Goal: Navigation & Orientation: Find specific page/section

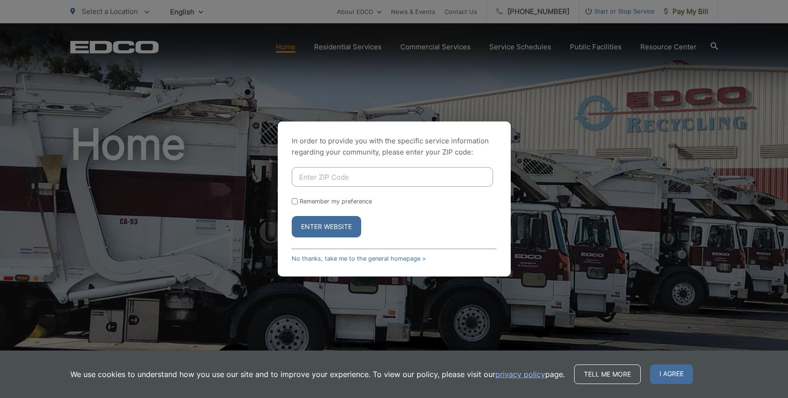
click at [385, 181] on input "Enter ZIP Code" at bounding box center [392, 177] width 201 height 20
type input "92060"
click at [292, 216] on button "Enter Website" at bounding box center [326, 226] width 69 height 21
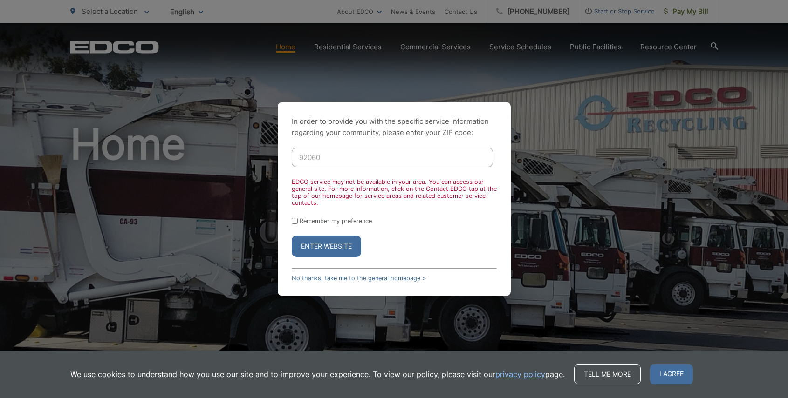
click at [335, 248] on button "Enter Website" at bounding box center [326, 246] width 69 height 21
click at [325, 253] on button "Enter Website" at bounding box center [326, 246] width 69 height 21
click at [294, 221] on input "Remember my preference" at bounding box center [295, 221] width 6 height 6
checkbox input "true"
click at [339, 248] on button "Enter Website" at bounding box center [326, 246] width 69 height 21
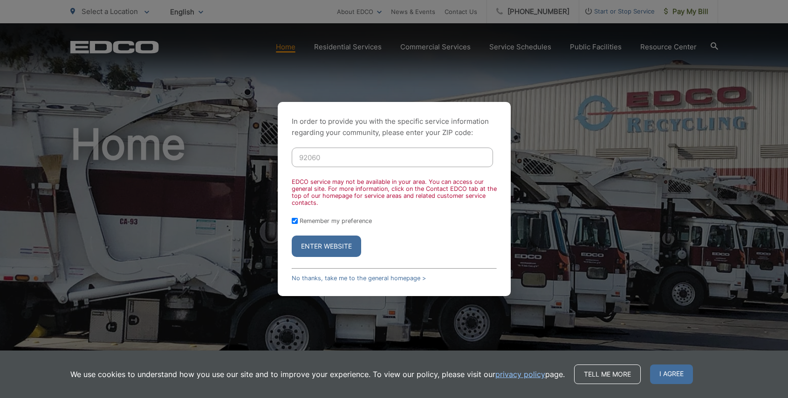
click at [387, 161] on input "92060" at bounding box center [392, 158] width 201 height 20
click at [386, 161] on input "92060" at bounding box center [392, 158] width 201 height 20
click at [351, 278] on link "No thanks, take me to the general homepage >" at bounding box center [359, 278] width 134 height 7
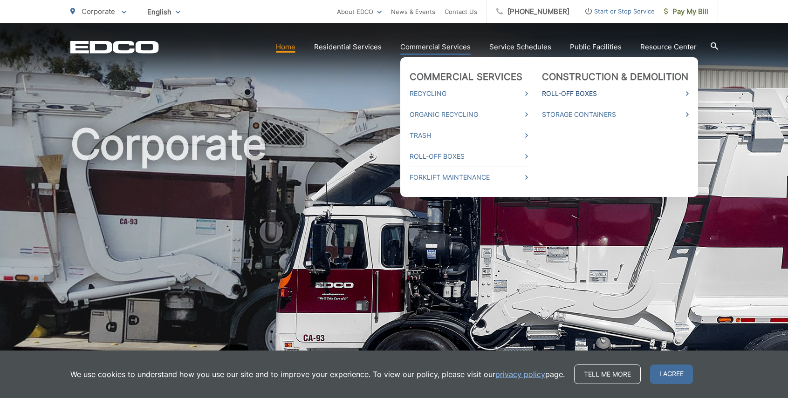
click at [598, 96] on link "Roll-Off Boxes" at bounding box center [615, 93] width 147 height 11
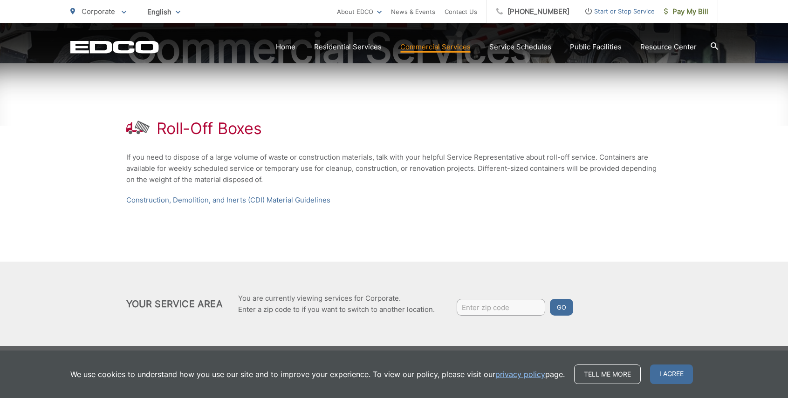
scroll to position [129, 0]
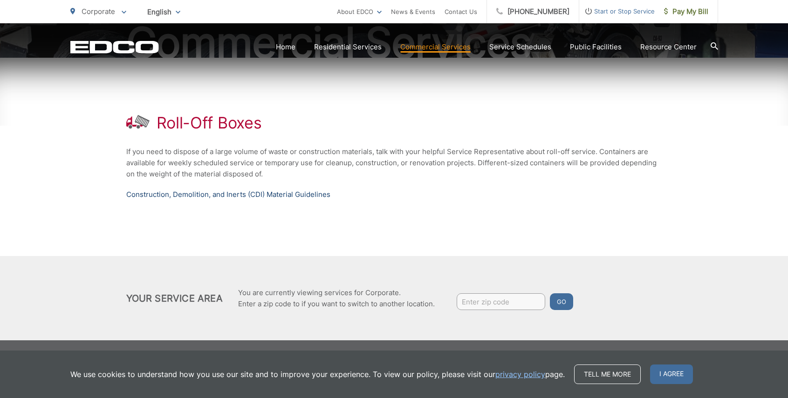
click at [184, 194] on link "Construction, Demolition, and Inerts (CDI) Material Guidelines" at bounding box center [228, 194] width 204 height 11
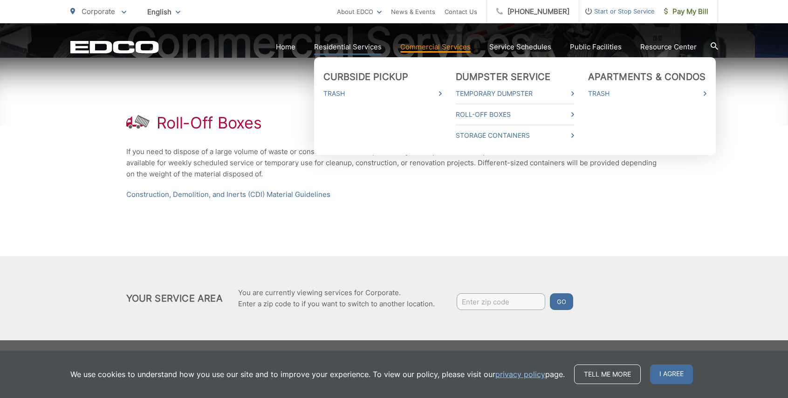
click at [369, 47] on link "Residential Services" at bounding box center [348, 46] width 68 height 11
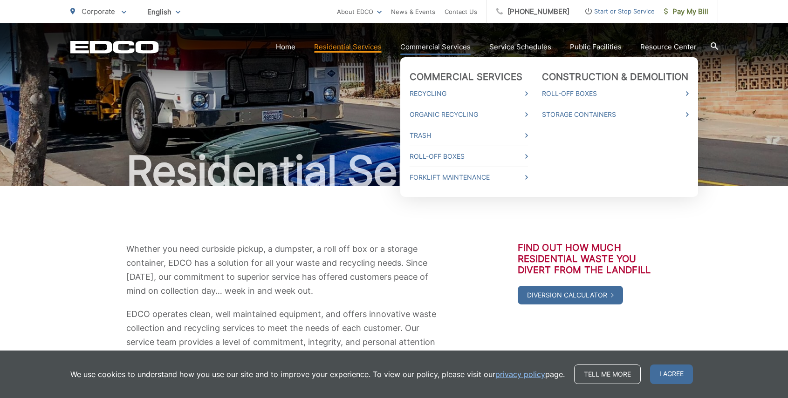
click at [438, 43] on link "Commercial Services" at bounding box center [435, 46] width 70 height 11
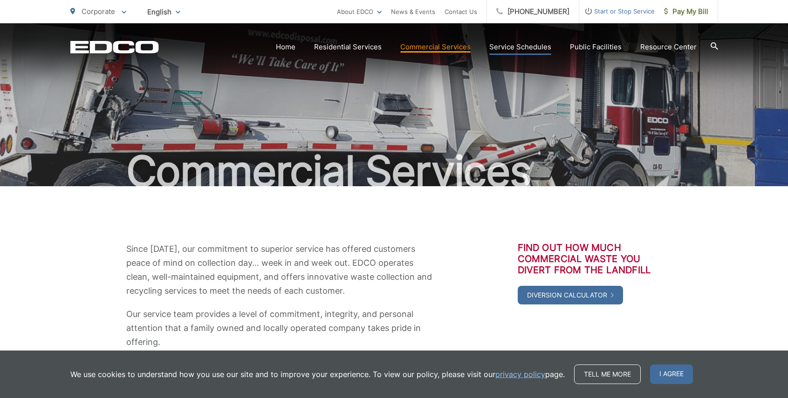
click at [532, 45] on link "Service Schedules" at bounding box center [520, 46] width 62 height 11
